Goal: Task Accomplishment & Management: Use online tool/utility

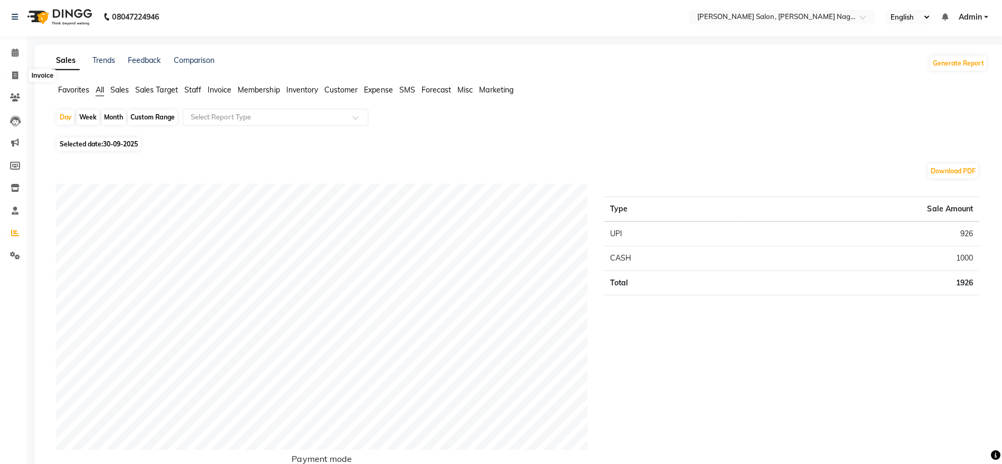
click at [13, 72] on span at bounding box center [20, 77] width 18 height 12
select select "service"
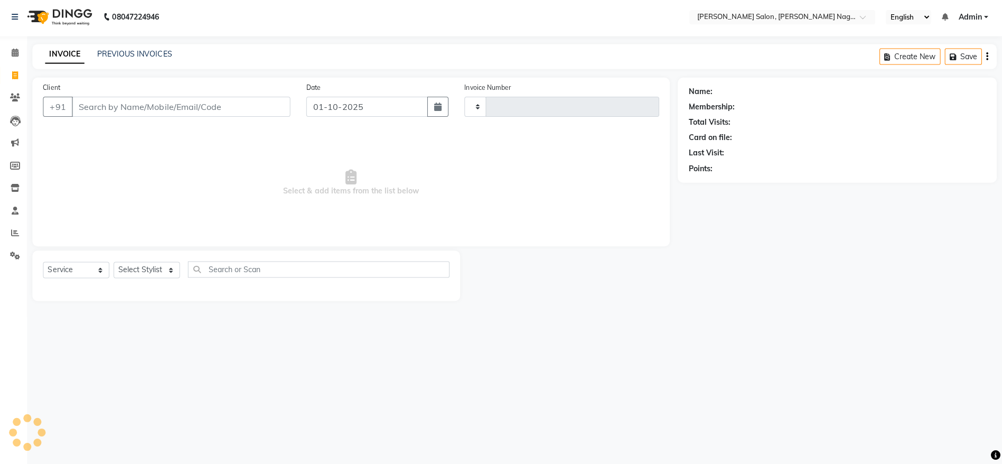
type input "1219"
select select "6221"
click at [24, 53] on span at bounding box center [20, 55] width 18 height 12
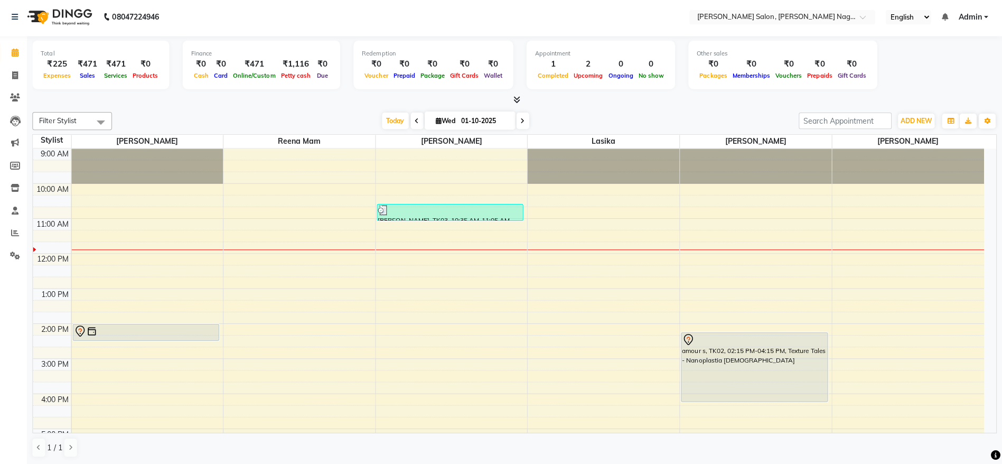
click at [167, 337] on div at bounding box center [150, 331] width 144 height 13
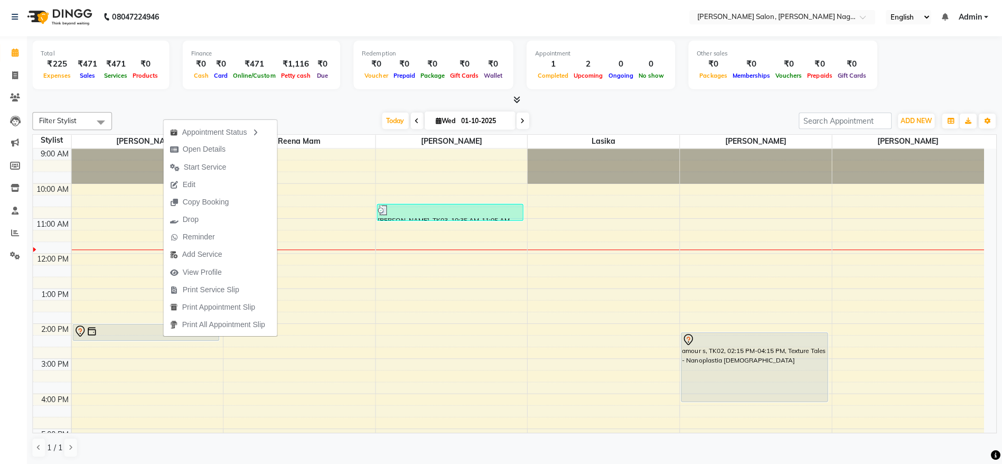
click at [709, 381] on div "amour s, TK02, 02:15 PM-04:15 PM, Texture Tales - Nanoplastia [DEMOGRAPHIC_DATA]" at bounding box center [755, 367] width 145 height 68
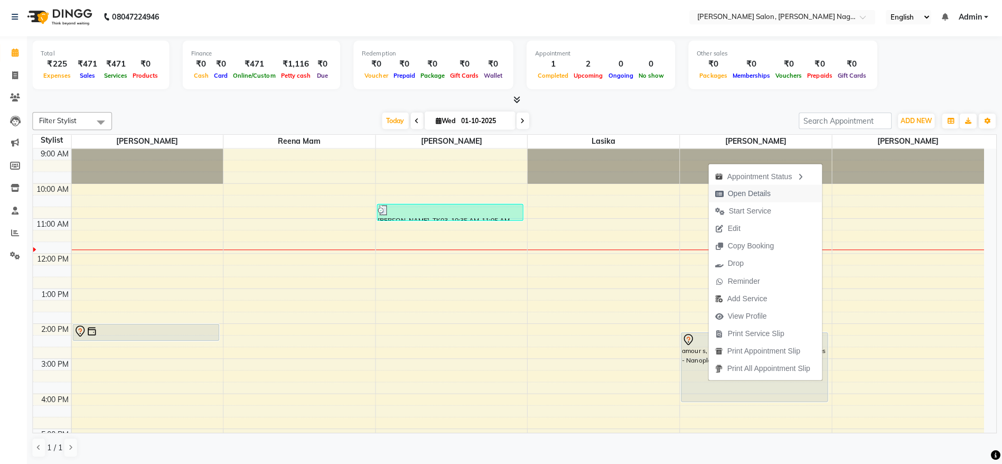
click at [771, 197] on span "Open Details" at bounding box center [744, 194] width 68 height 17
select select "7"
